Goal: Navigation & Orientation: Find specific page/section

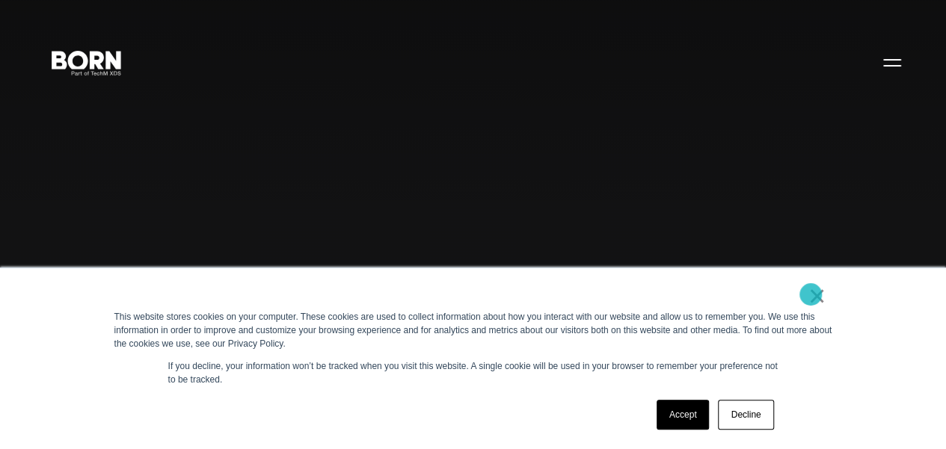
click at [811, 295] on link "×" at bounding box center [817, 295] width 18 height 13
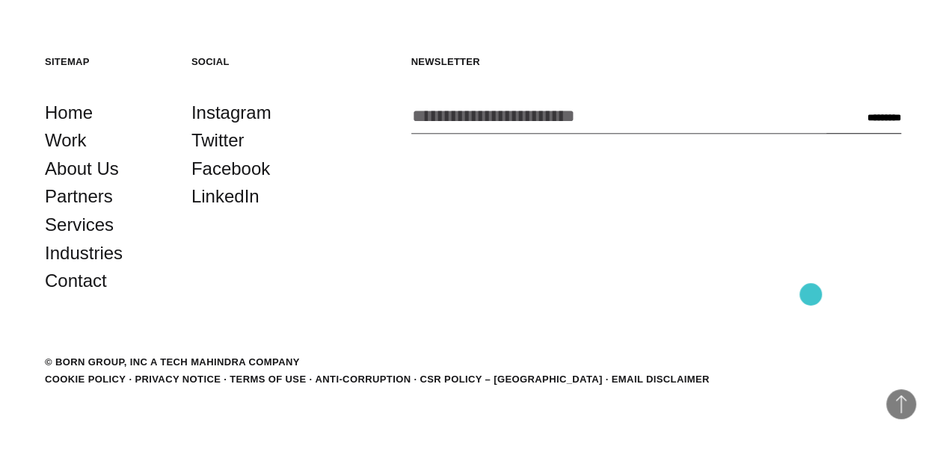
scroll to position [3455, 0]
click at [112, 183] on link "About Us" at bounding box center [82, 169] width 74 height 28
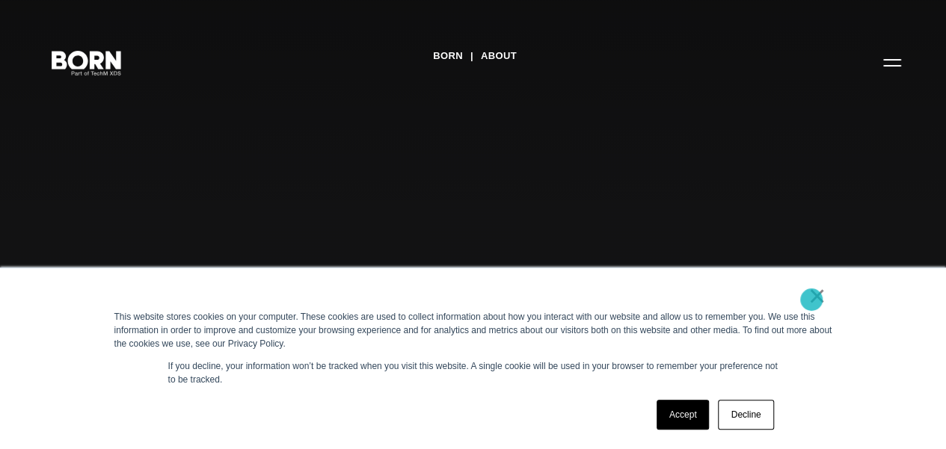
click at [811, 300] on link "×" at bounding box center [817, 295] width 18 height 13
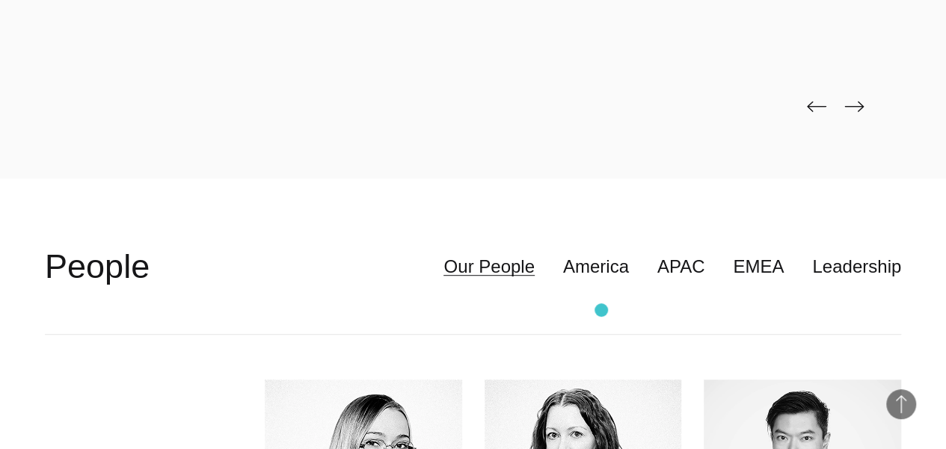
scroll to position [3128, 0]
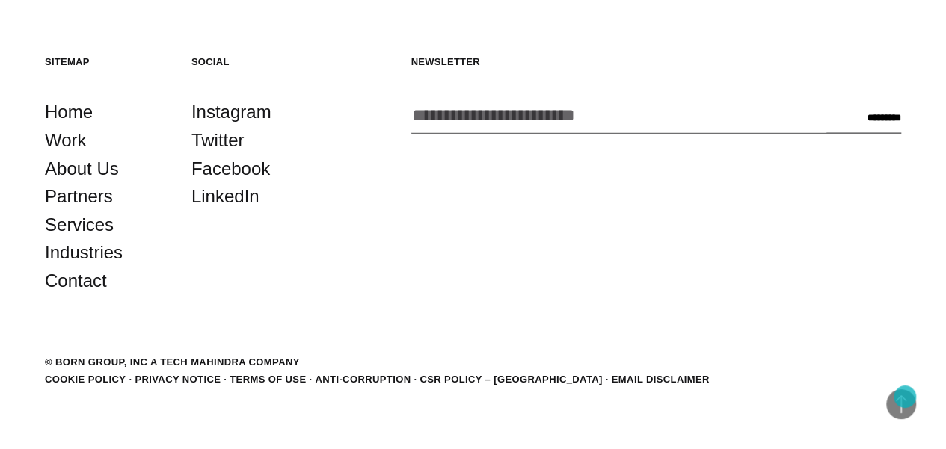
scroll to position [4590, 0]
click at [0, 404] on footer "Back to Top Sitemap Home Work About Us Partners Services Industries Contact Soc…" at bounding box center [473, 223] width 946 height 454
click at [0, 402] on footer "Back to Top Sitemap Home Work About Us Partners Services Industries Contact Soc…" at bounding box center [473, 223] width 946 height 454
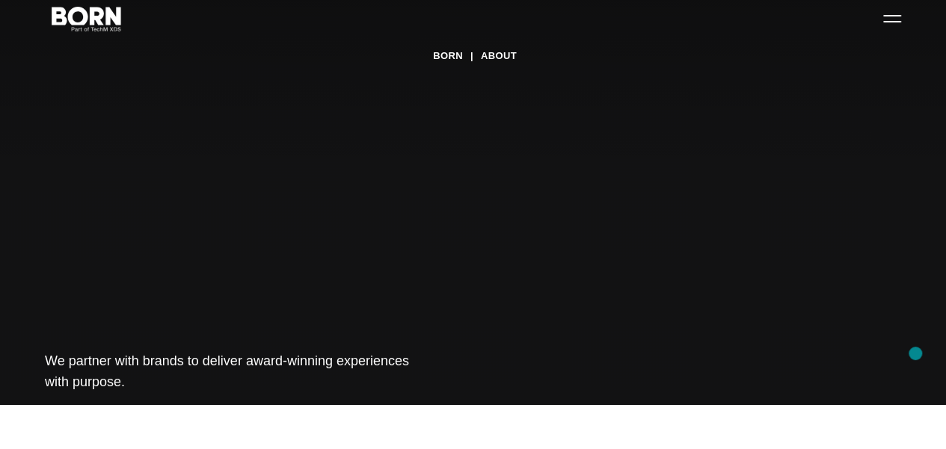
scroll to position [0, 0]
